Goal: Task Accomplishment & Management: Manage account settings

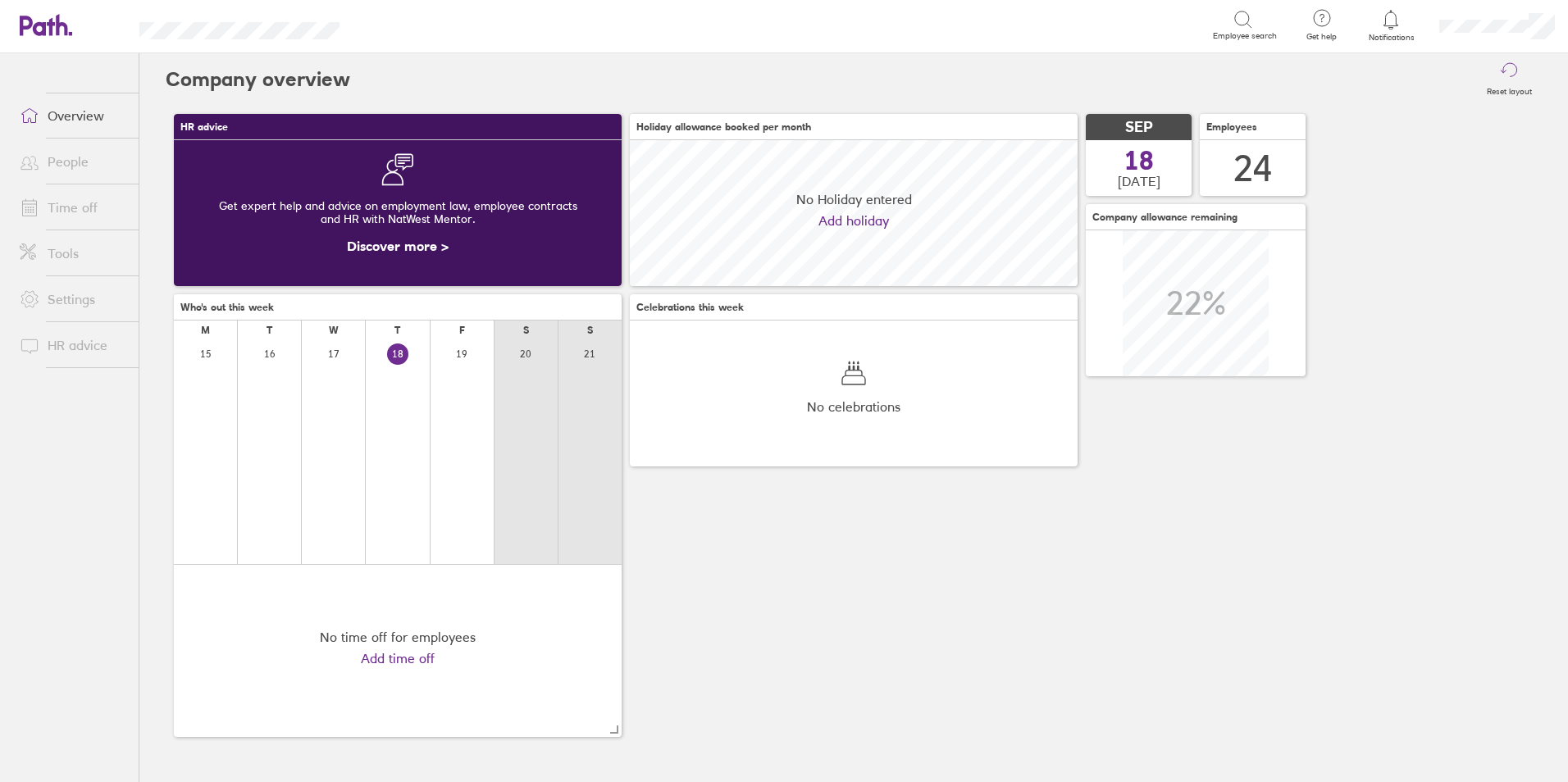
scroll to position [146, 448]
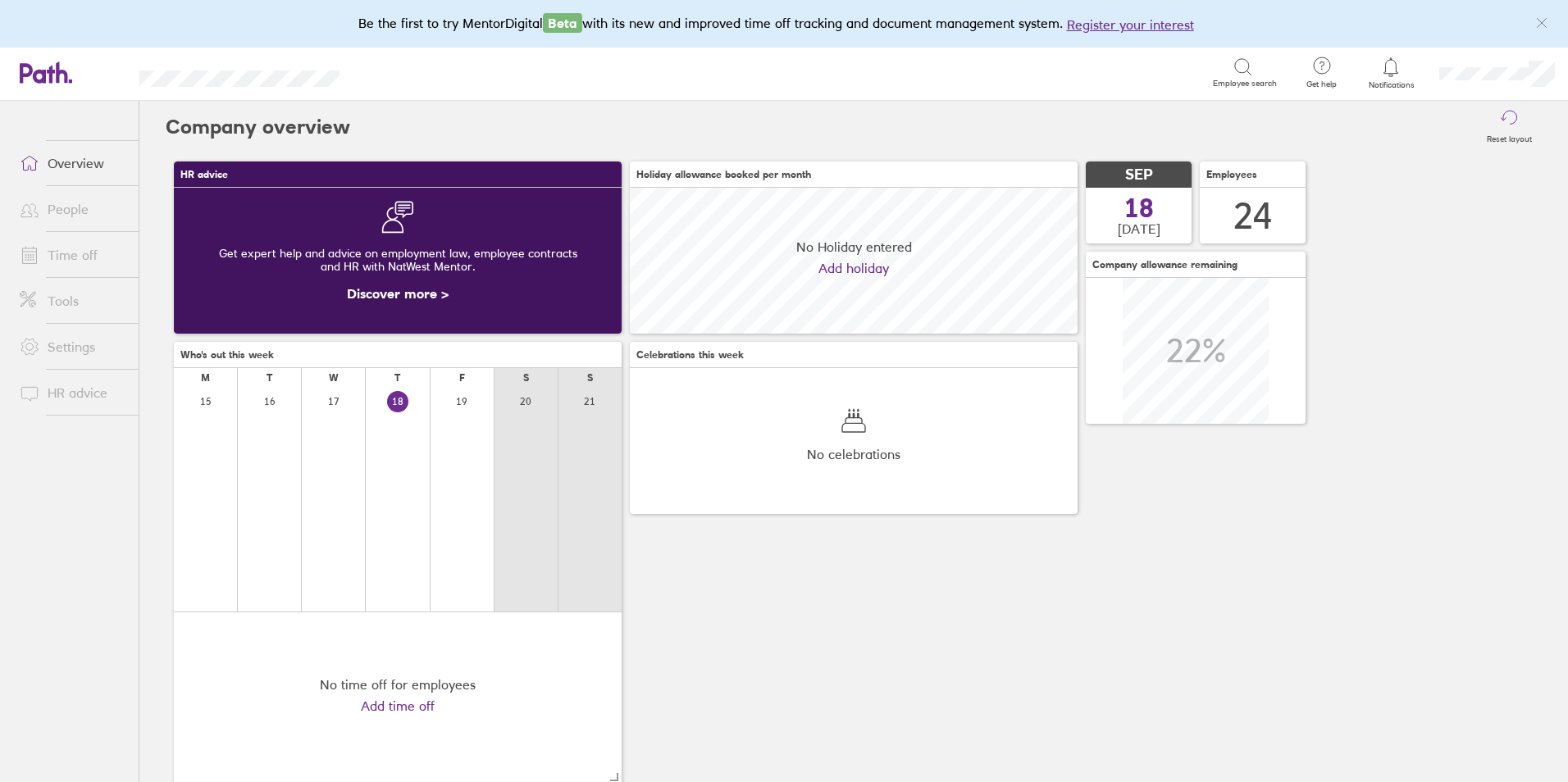
click at [84, 247] on link "Time off" at bounding box center [72, 255] width 132 height 33
